Goal: Use online tool/utility: Utilize a website feature to perform a specific function

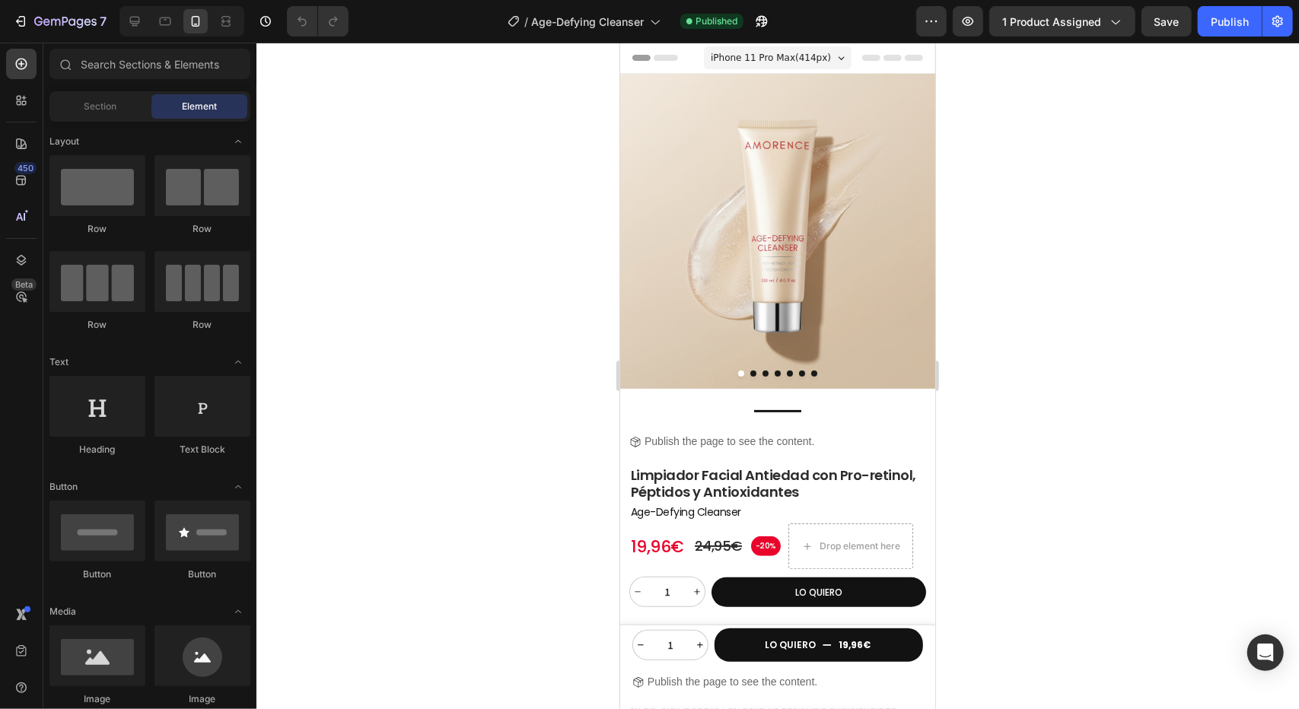
drag, startPoint x: 589, startPoint y: 83, endPoint x: 592, endPoint y: 74, distance: 9.6
click at [592, 74] on div at bounding box center [778, 376] width 1043 height 667
click at [750, 370] on button "Dot" at bounding box center [753, 373] width 6 height 6
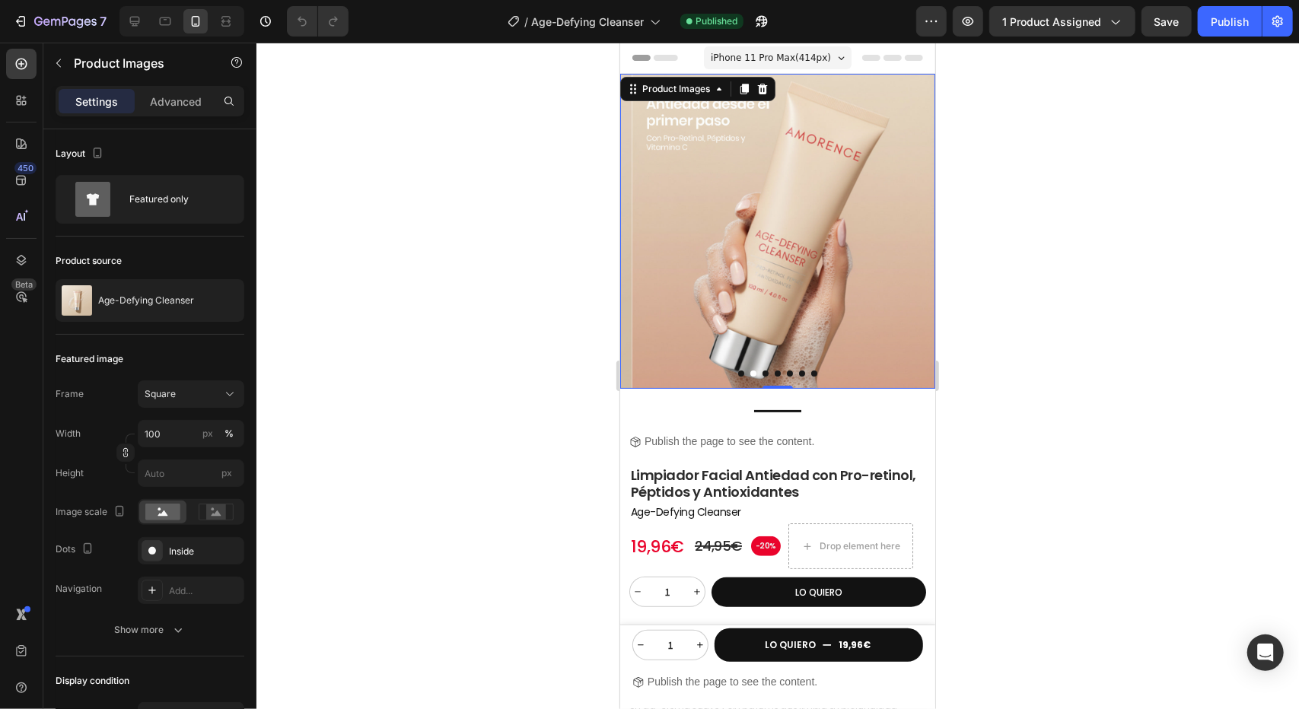
click at [762, 370] on button "Dot" at bounding box center [765, 373] width 6 height 6
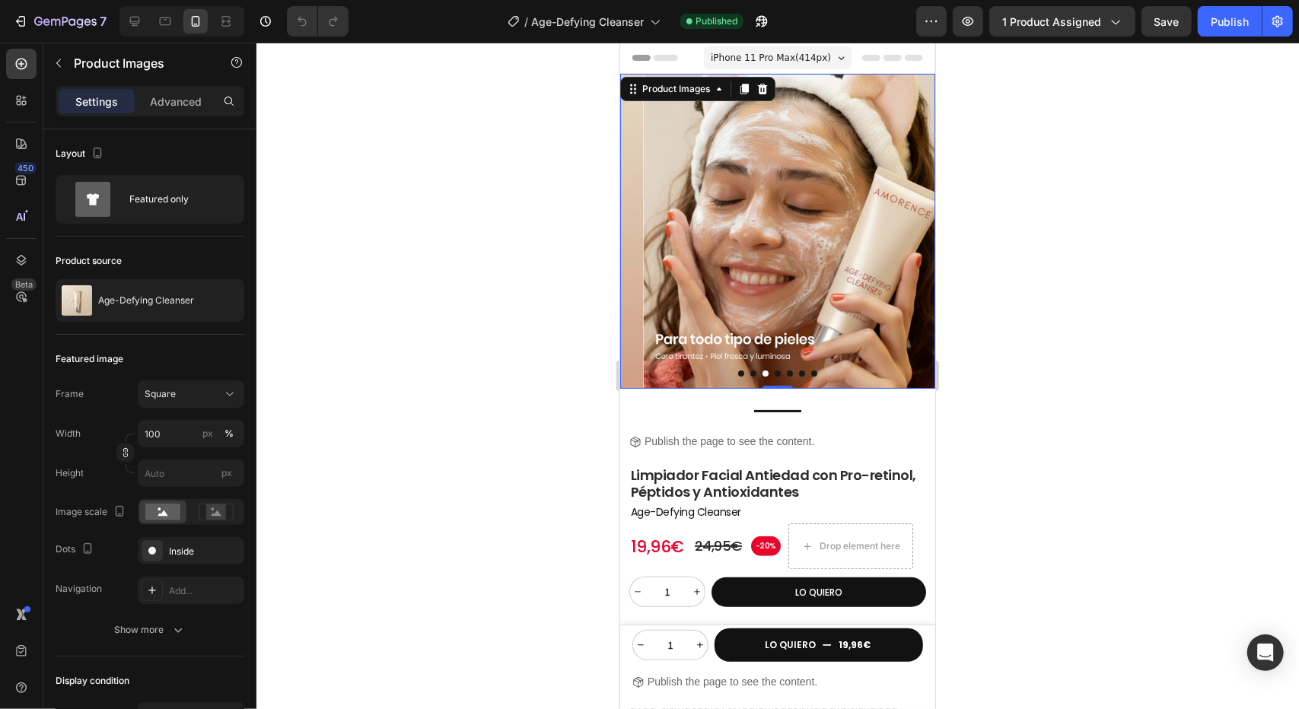
click at [774, 370] on button "Dot" at bounding box center [777, 373] width 6 height 6
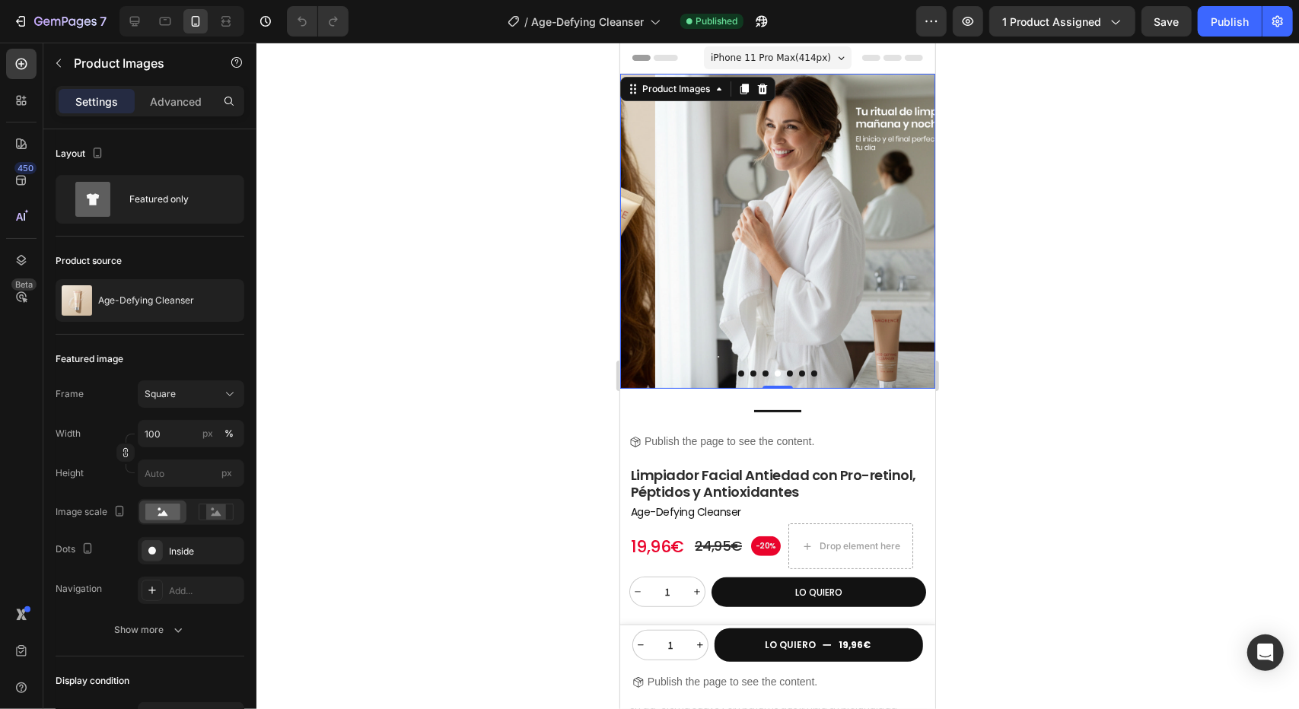
click at [786, 370] on button "Dot" at bounding box center [789, 373] width 6 height 6
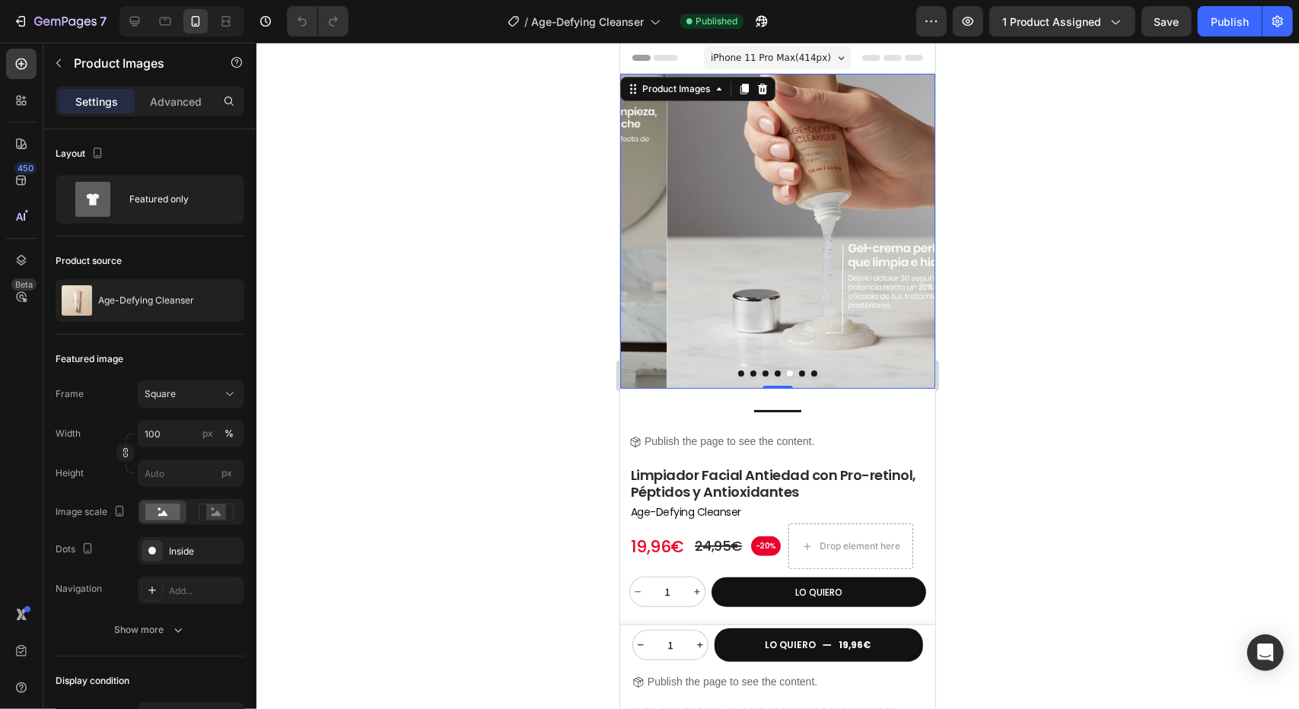
click at [798, 370] on button "Dot" at bounding box center [801, 373] width 6 height 6
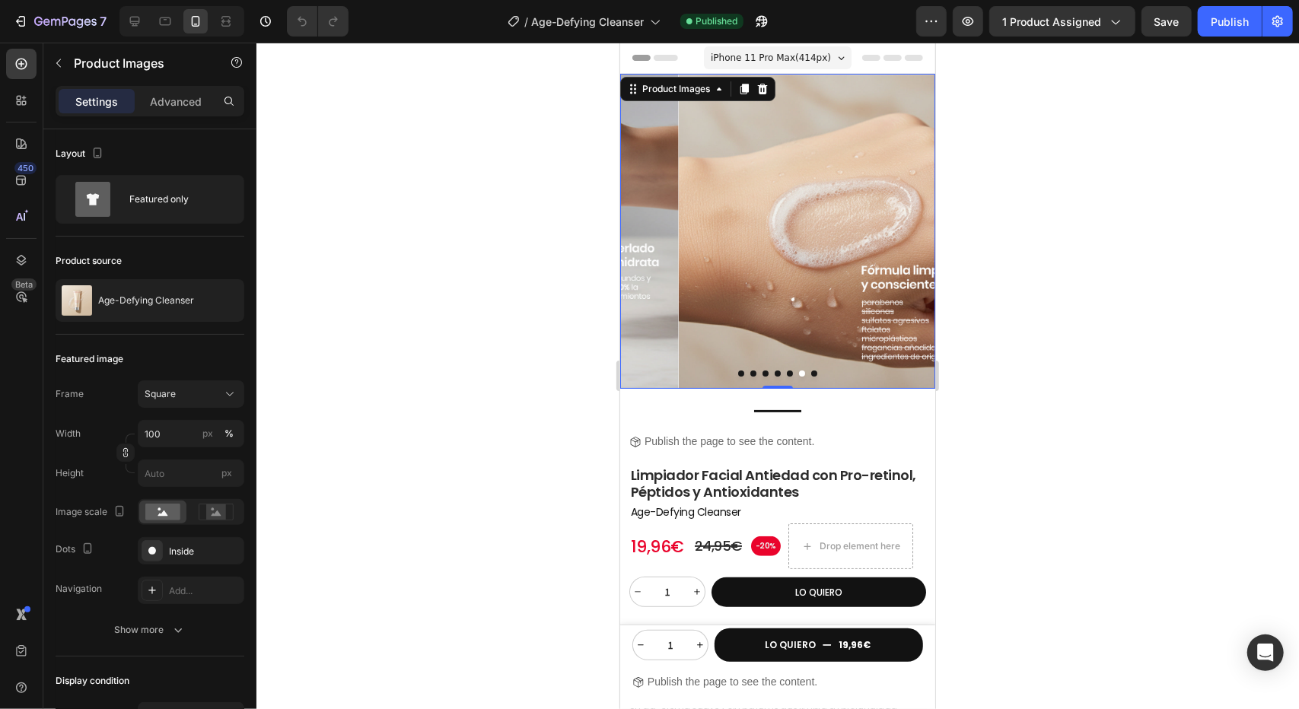
click at [811, 370] on button "Dot" at bounding box center [814, 373] width 6 height 6
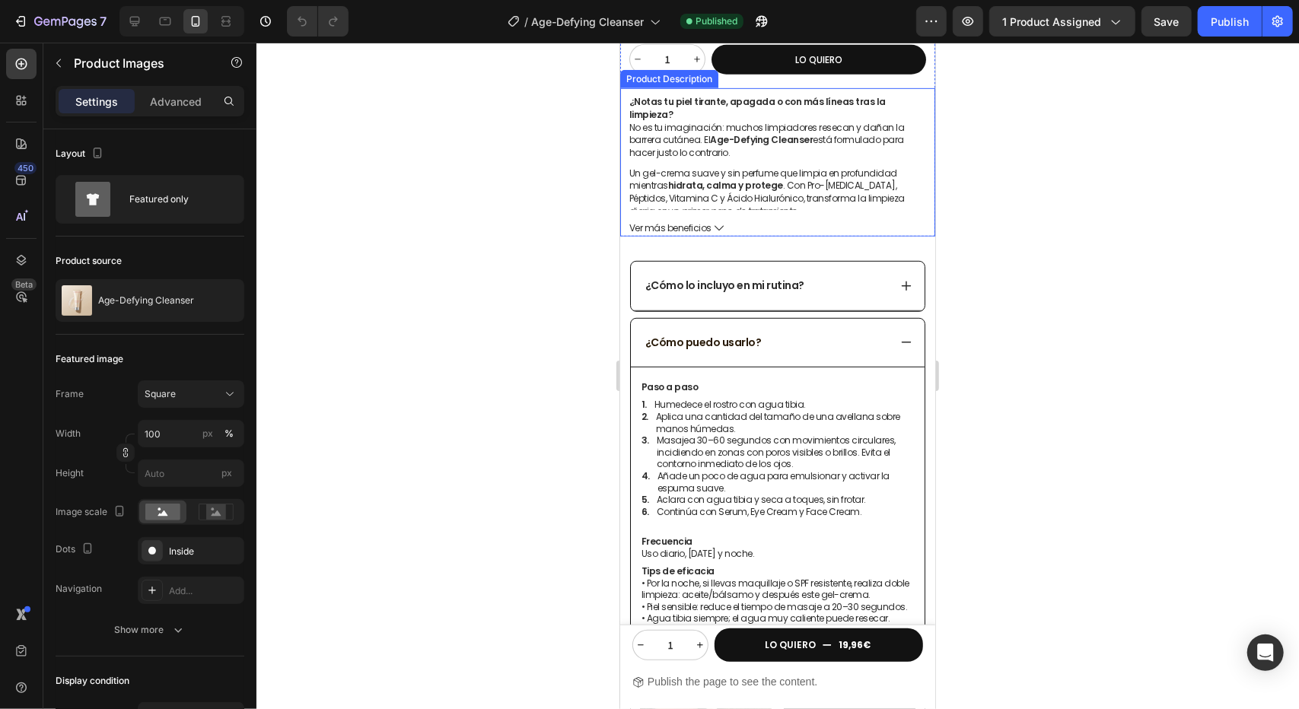
scroll to position [837, 0]
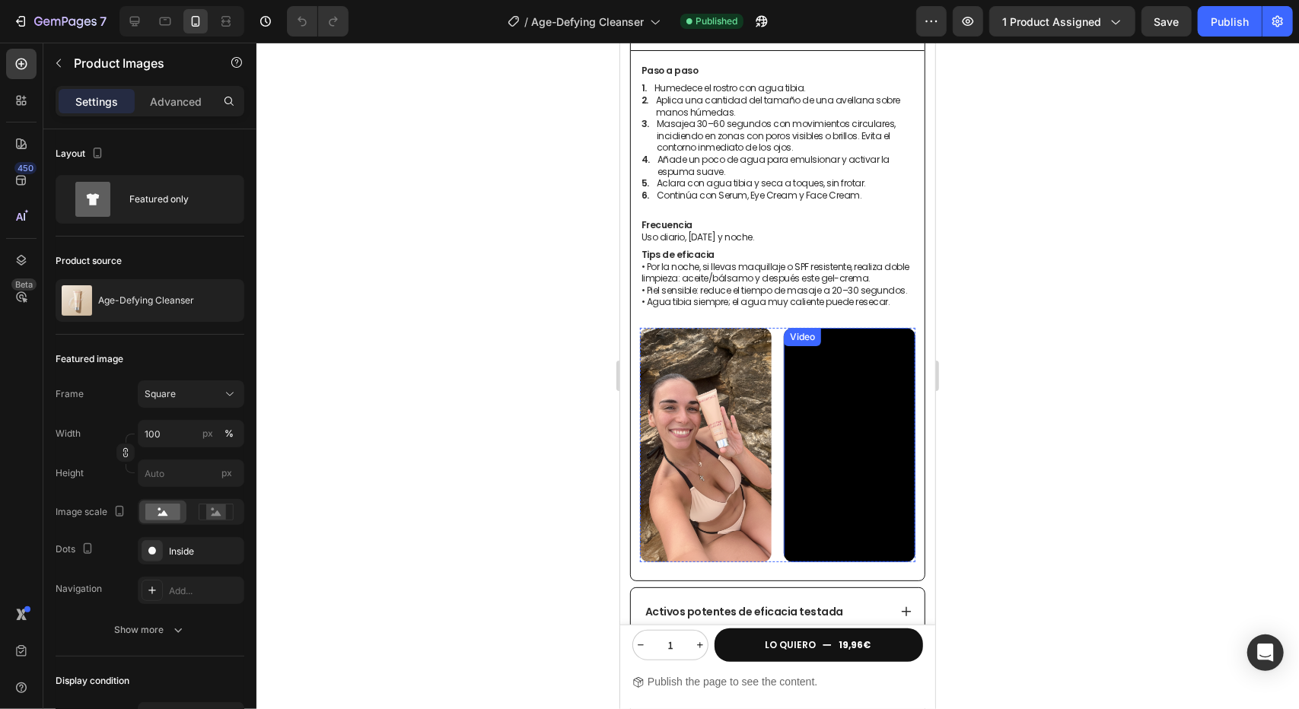
click at [848, 400] on video at bounding box center [849, 444] width 132 height 234
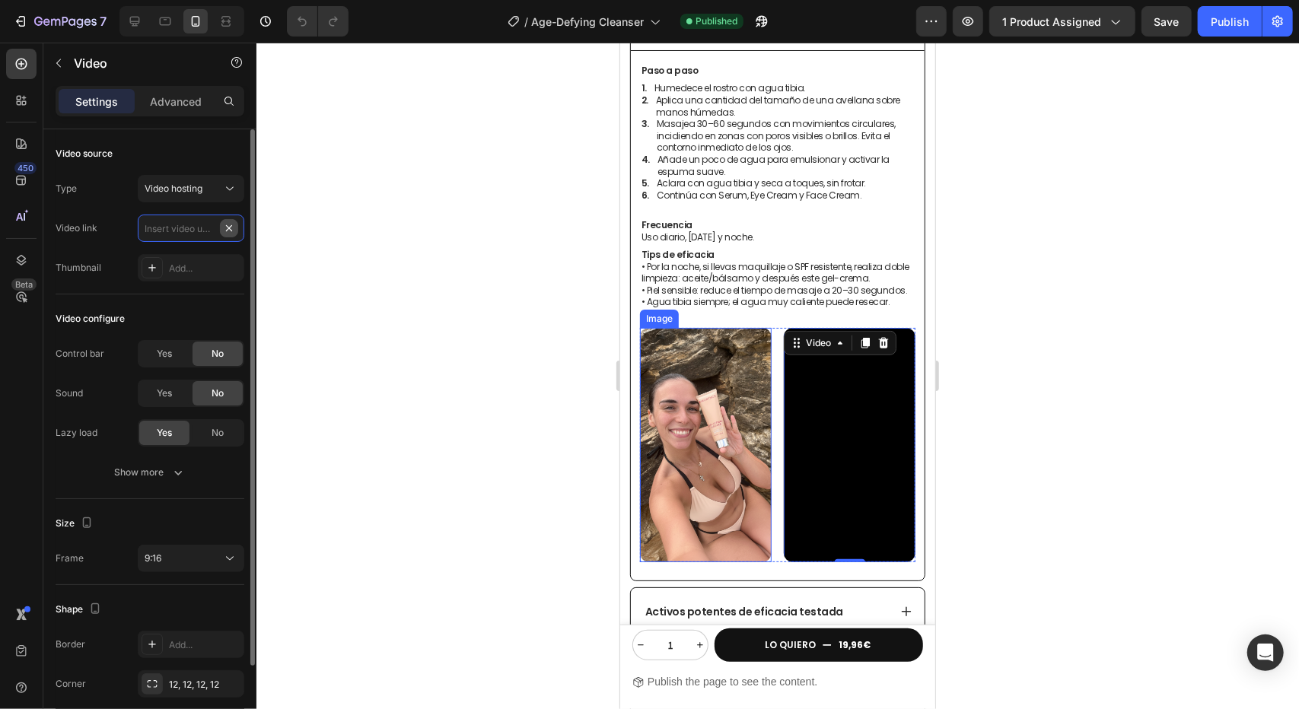
scroll to position [0, 0]
paste input "[URL][DOMAIN_NAME]"
type input "[URL][DOMAIN_NAME]"
click at [206, 209] on div "Type Video hosting Video link [URL][DOMAIN_NAME] Thumbnail Add..." at bounding box center [150, 228] width 189 height 107
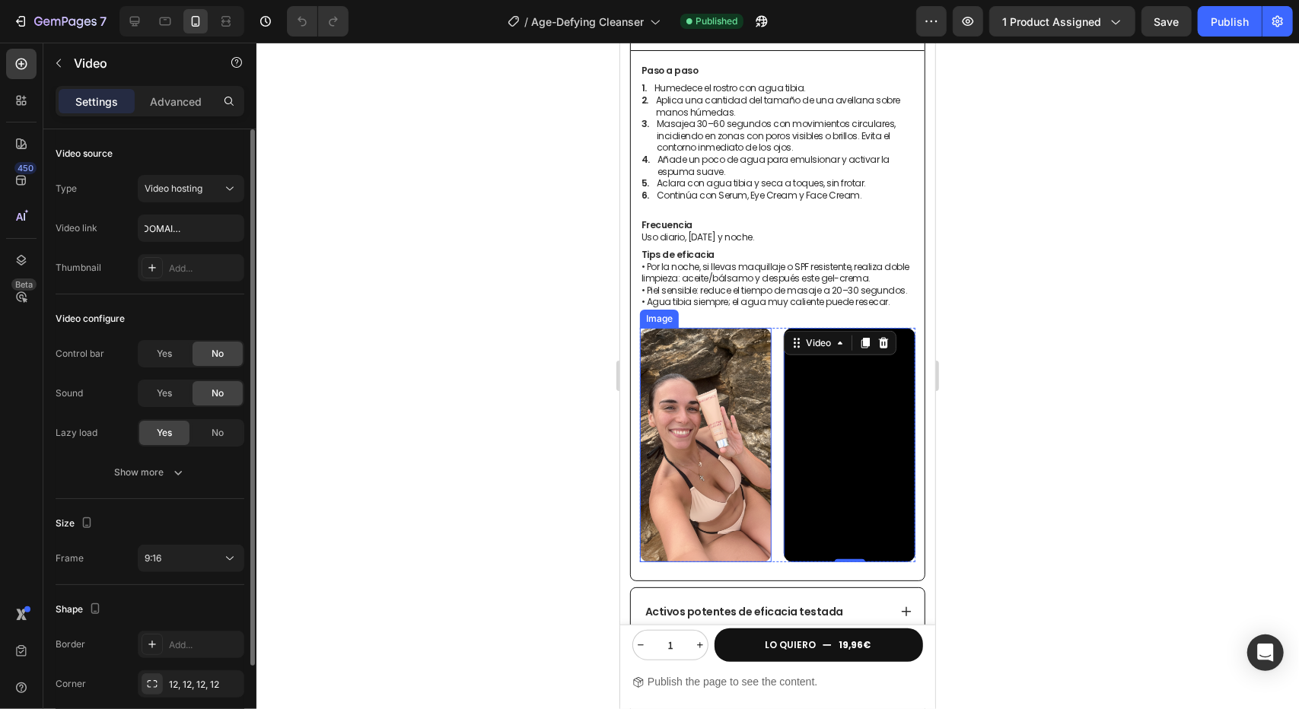
scroll to position [0, 0]
click at [463, 339] on div at bounding box center [778, 376] width 1043 height 667
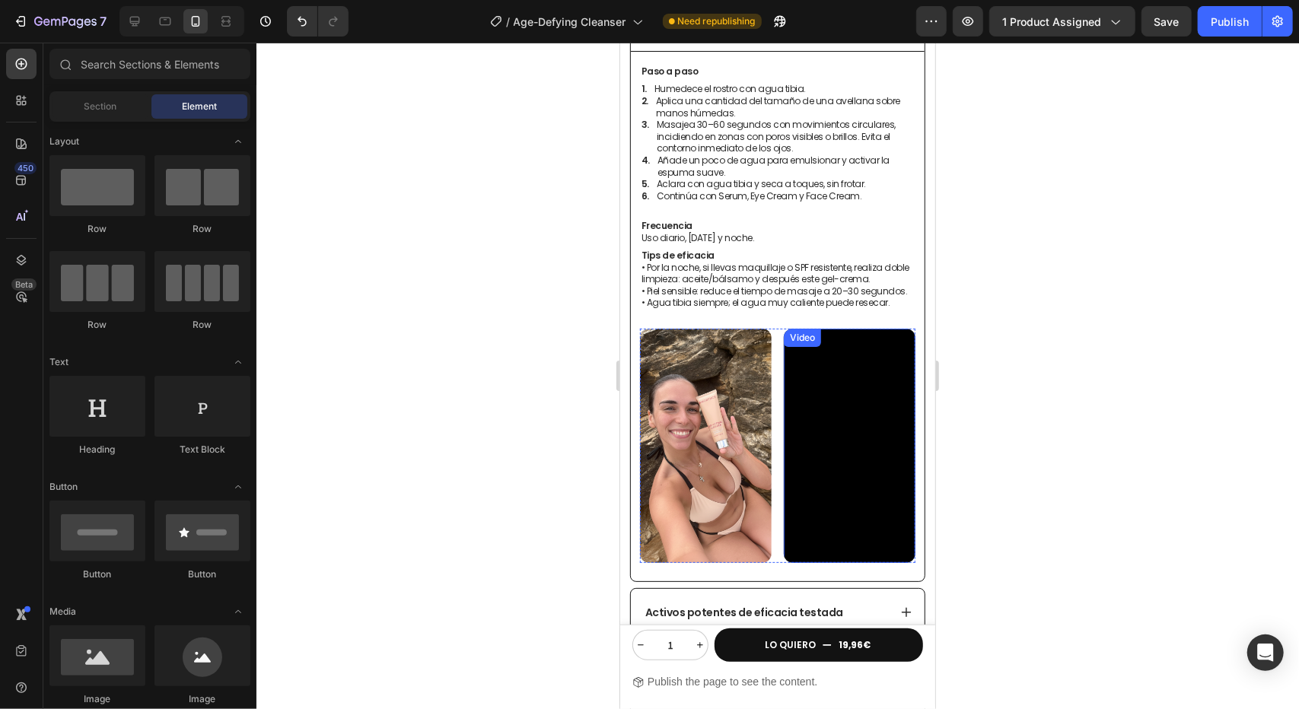
scroll to position [837, 0]
click at [731, 394] on img at bounding box center [705, 444] width 132 height 234
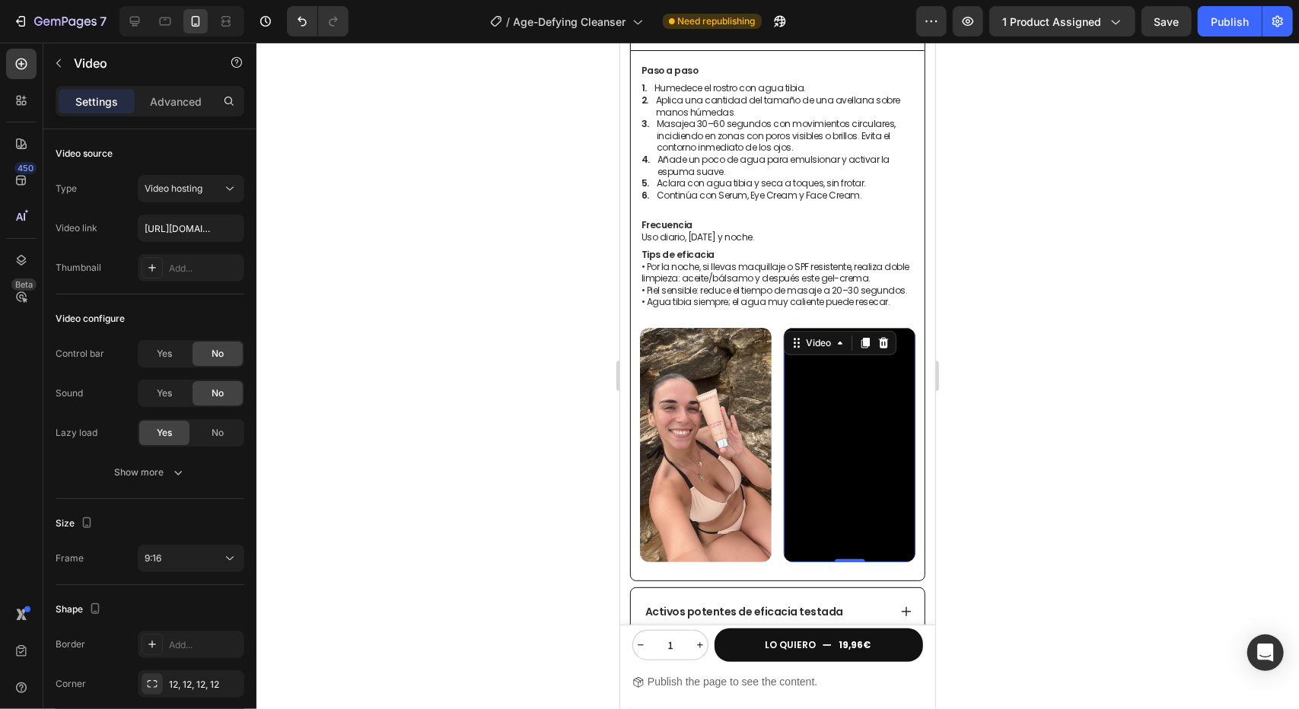
click at [831, 344] on div "Video 0" at bounding box center [849, 444] width 132 height 234
click at [123, 25] on div at bounding box center [135, 21] width 24 height 24
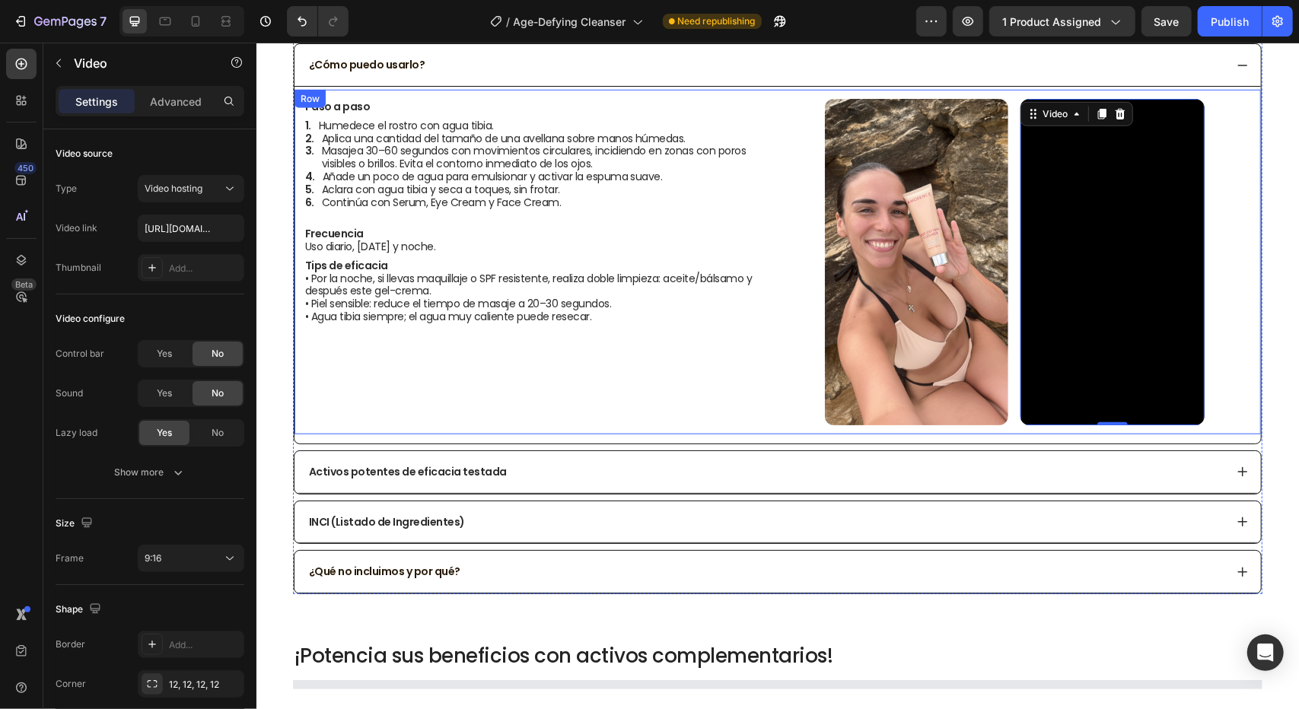
scroll to position [837, 0]
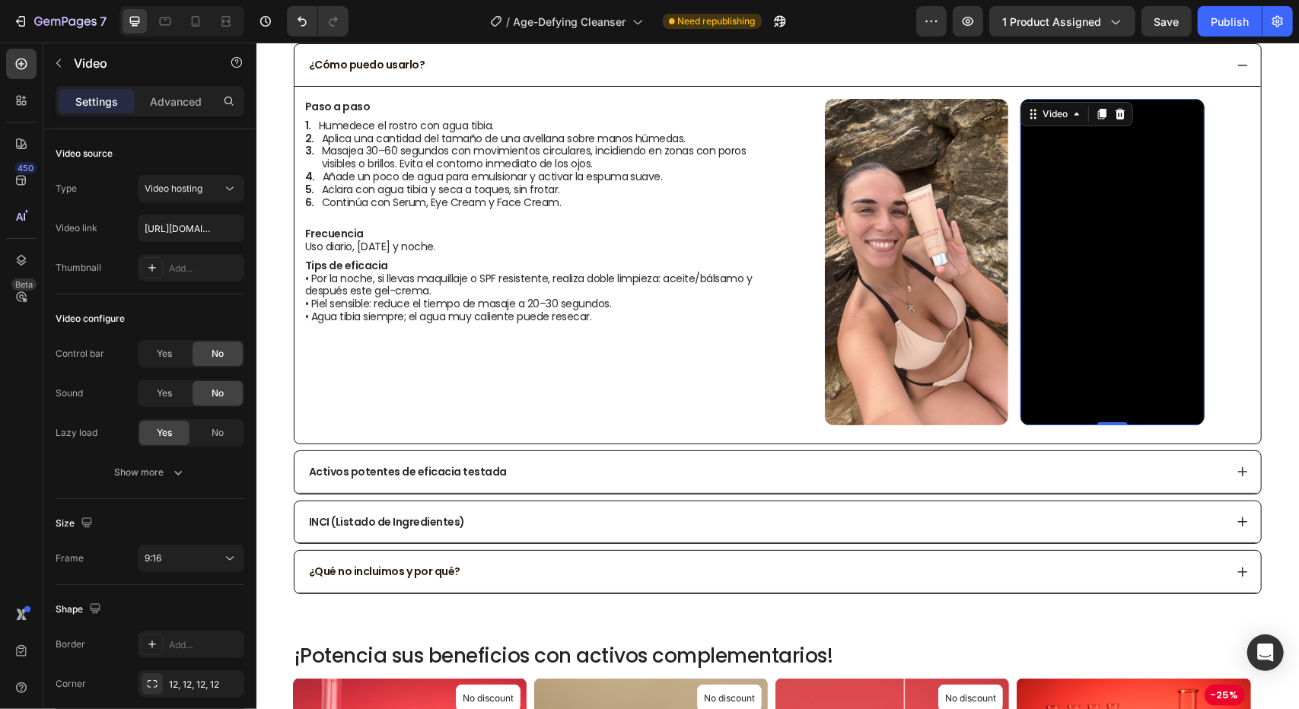
click at [1122, 156] on video at bounding box center [1111, 261] width 183 height 327
click at [1098, 110] on icon at bounding box center [1102, 113] width 8 height 11
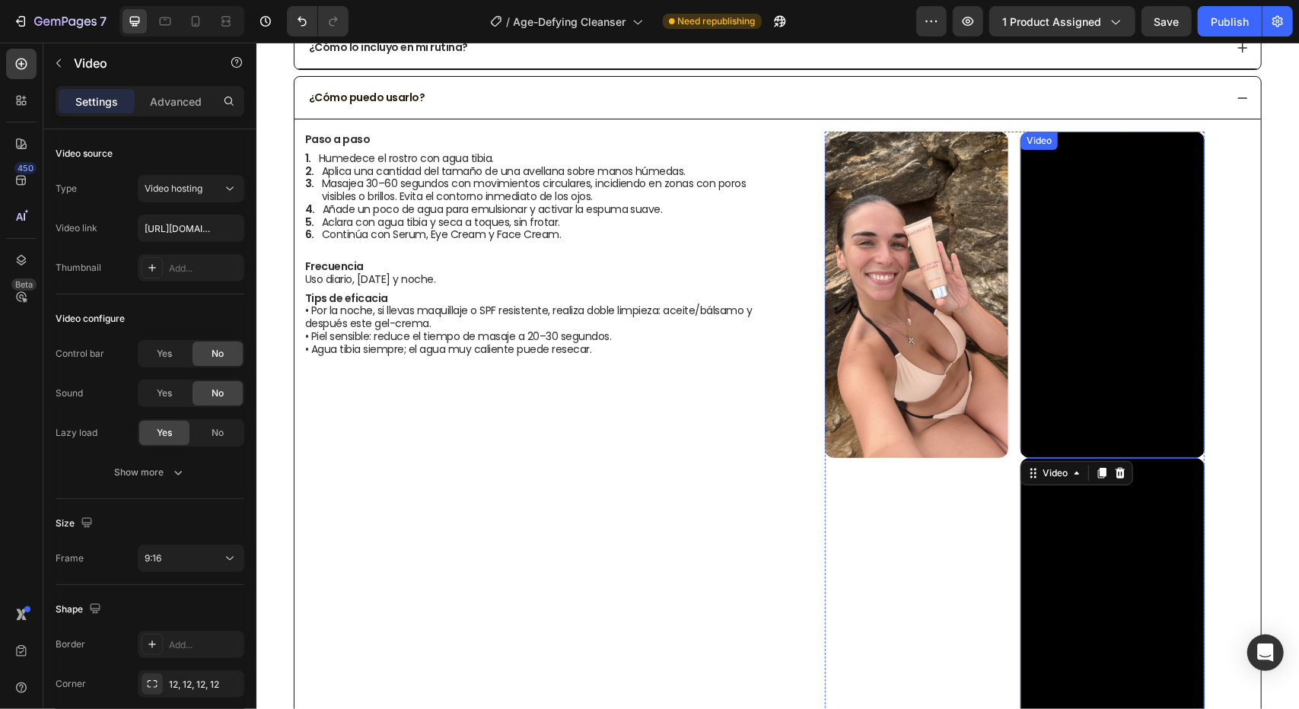
scroll to position [609, 0]
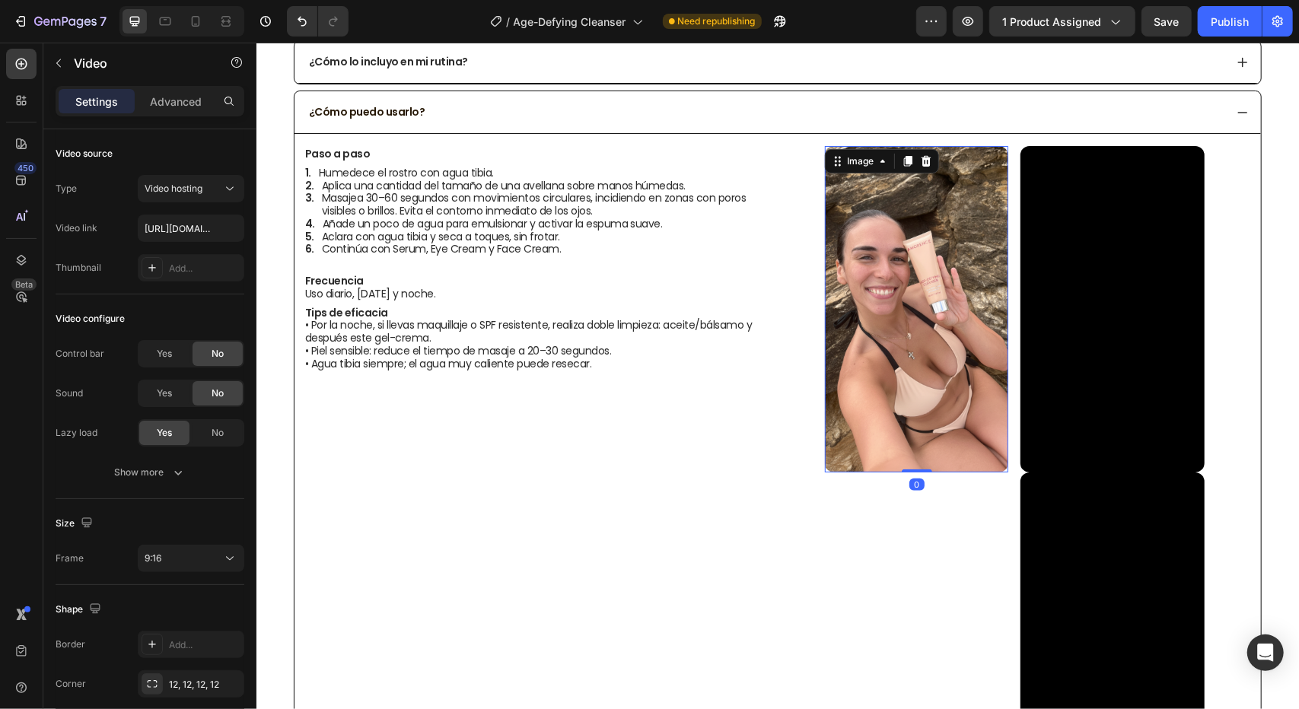
click at [914, 234] on img at bounding box center [915, 308] width 183 height 327
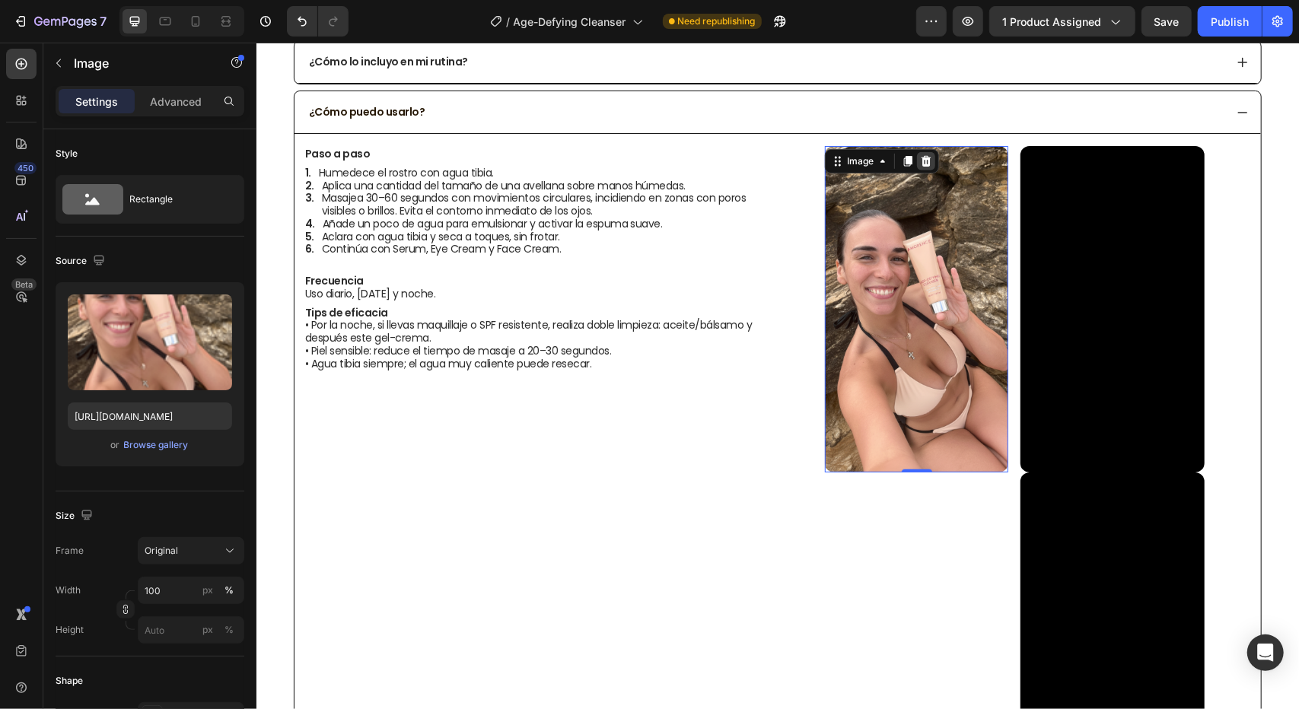
click at [921, 155] on icon at bounding box center [926, 160] width 10 height 11
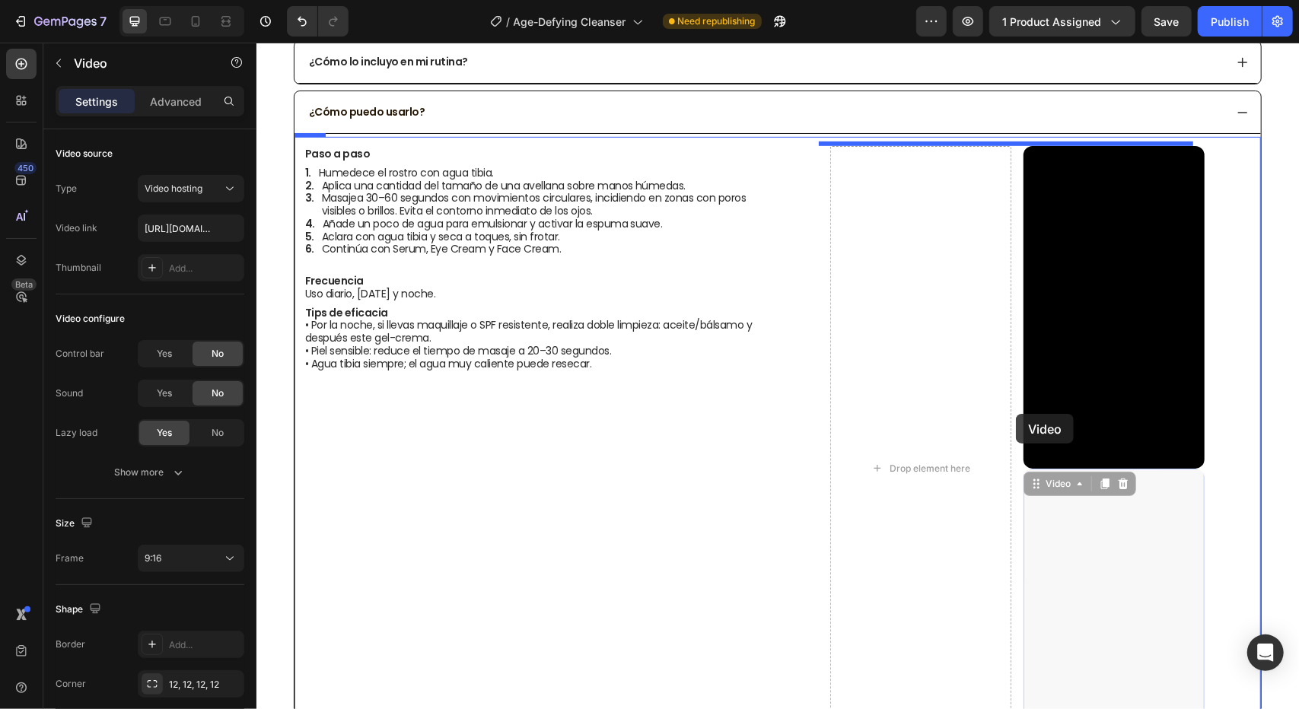
drag, startPoint x: 1101, startPoint y: 534, endPoint x: 977, endPoint y: 373, distance: 203.5
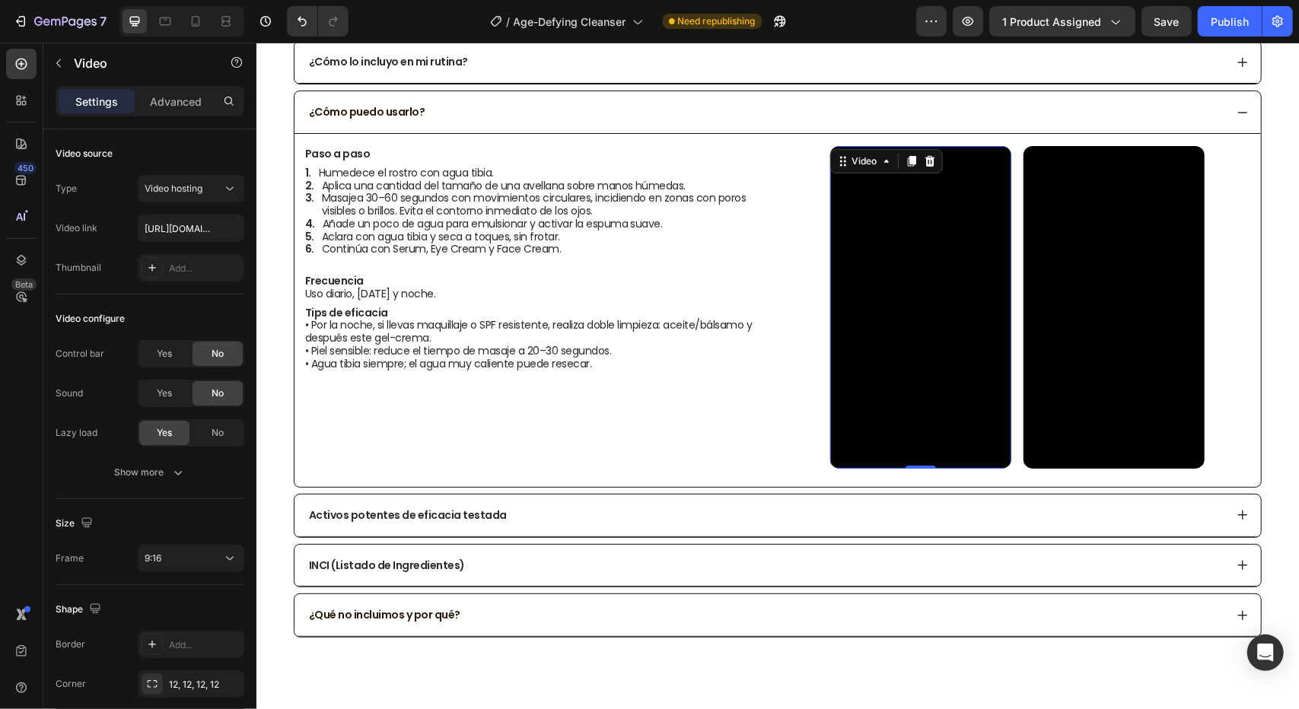
click at [903, 263] on video at bounding box center [920, 306] width 181 height 323
